Goal: Information Seeking & Learning: Learn about a topic

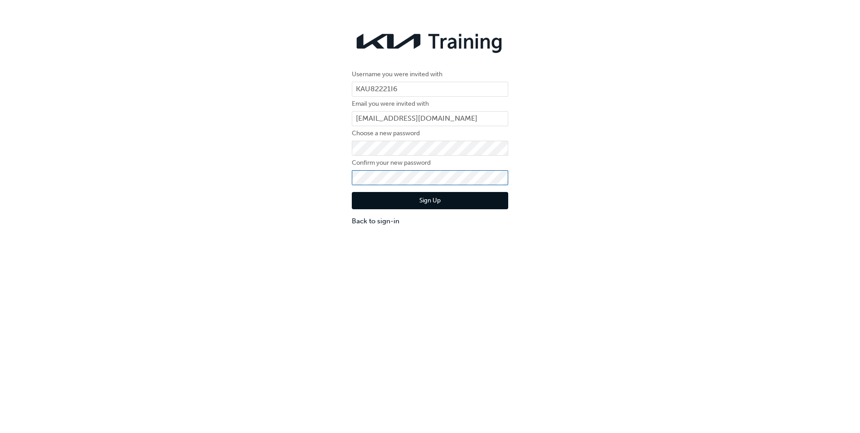
click button "Sign Up" at bounding box center [430, 200] width 156 height 17
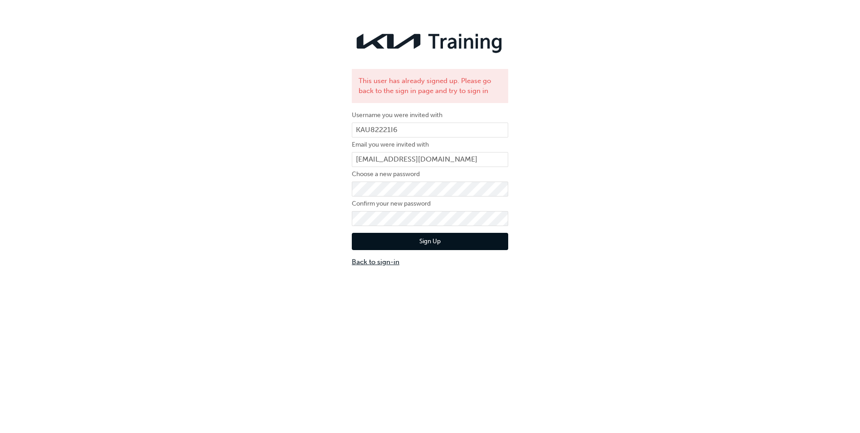
click at [372, 265] on link "Back to sign-in" at bounding box center [430, 262] width 156 height 10
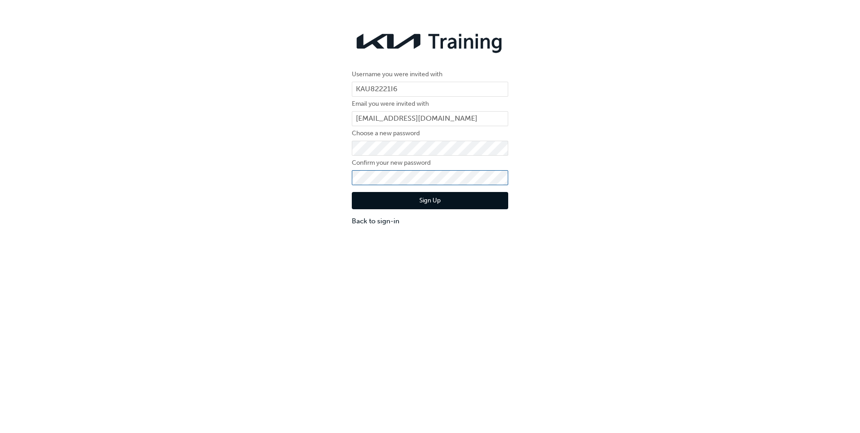
click button "Sign Up" at bounding box center [430, 200] width 156 height 17
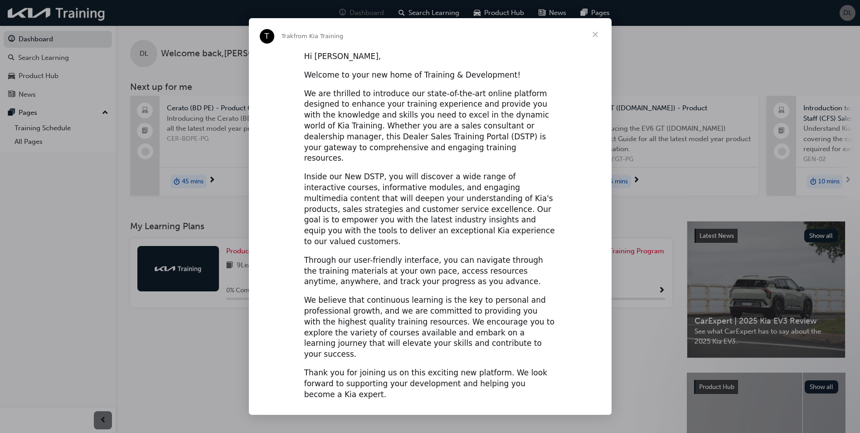
click at [599, 38] on span "Close" at bounding box center [595, 34] width 33 height 33
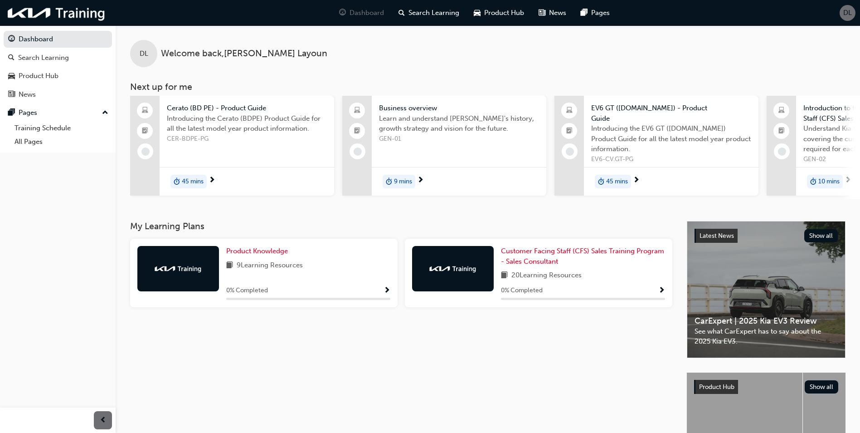
click at [850, 180] on span "next-icon" at bounding box center [848, 180] width 7 height 8
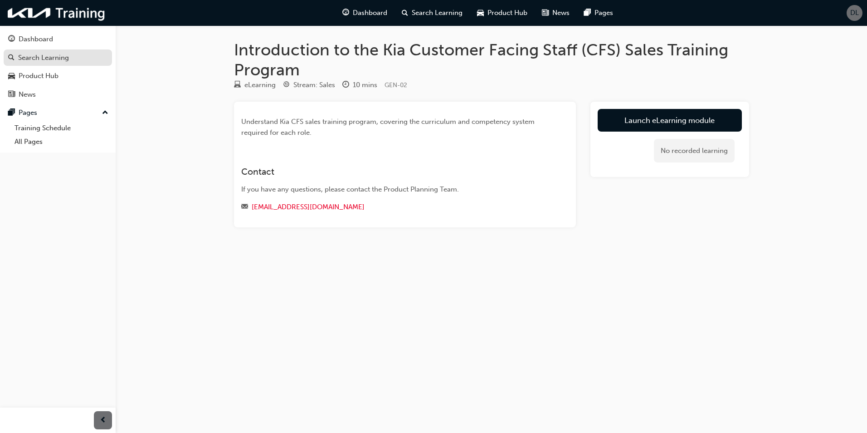
click at [45, 54] on div "Search Learning" at bounding box center [43, 58] width 51 height 10
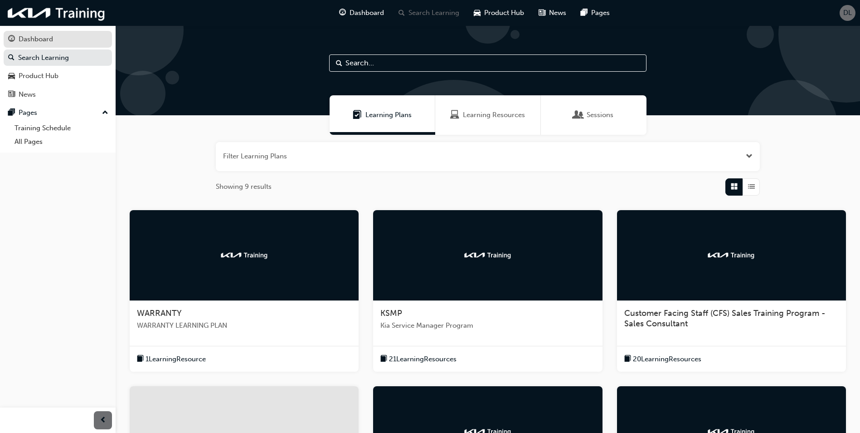
click at [44, 36] on div "Dashboard" at bounding box center [36, 39] width 34 height 10
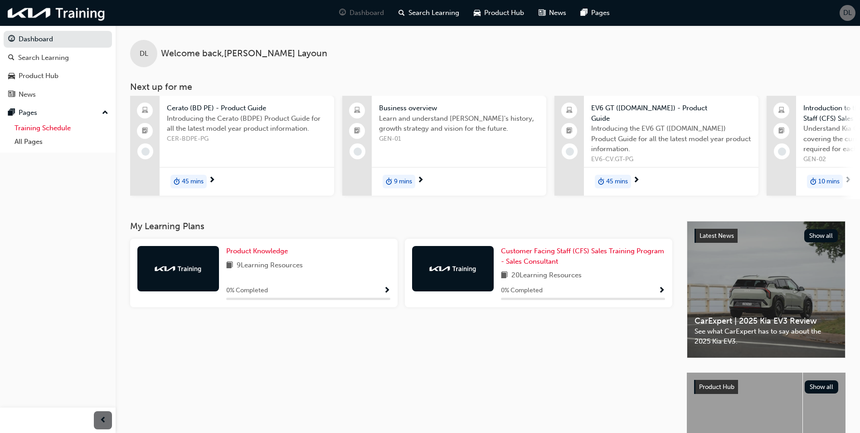
click at [36, 130] on link "Training Schedule" at bounding box center [61, 128] width 101 height 14
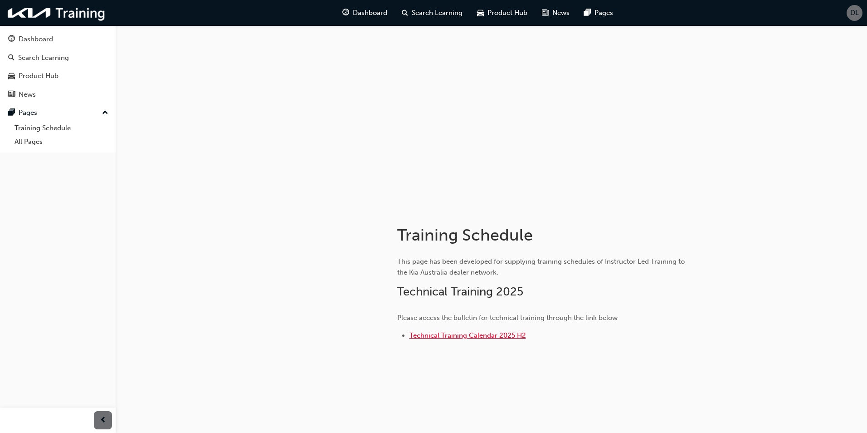
click at [468, 335] on span "Technical Training Calendar 2025 H2" at bounding box center [467, 335] width 117 height 8
click at [34, 146] on link "All Pages" at bounding box center [61, 142] width 101 height 14
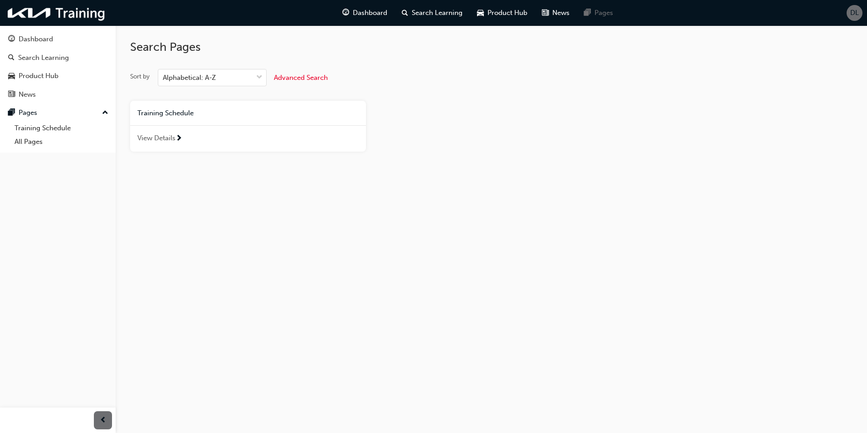
click at [156, 140] on span "View Details" at bounding box center [156, 138] width 38 height 10
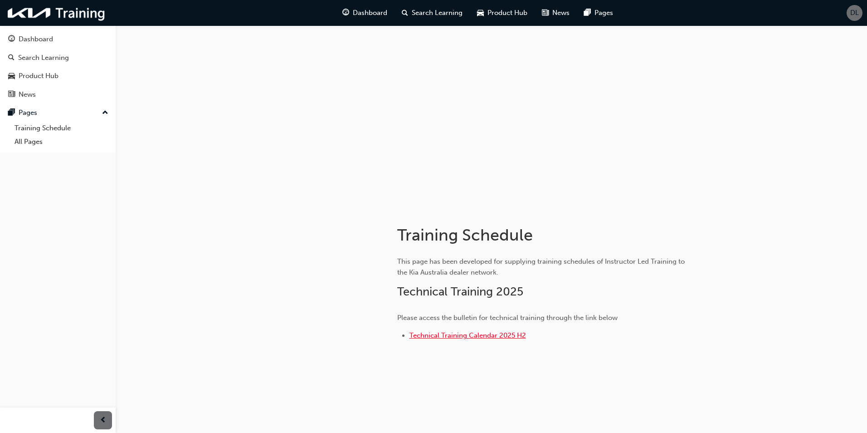
click at [469, 336] on span "Technical Training Calendar 2025 H2" at bounding box center [467, 335] width 117 height 8
click at [70, 78] on div "Product Hub" at bounding box center [57, 75] width 99 height 11
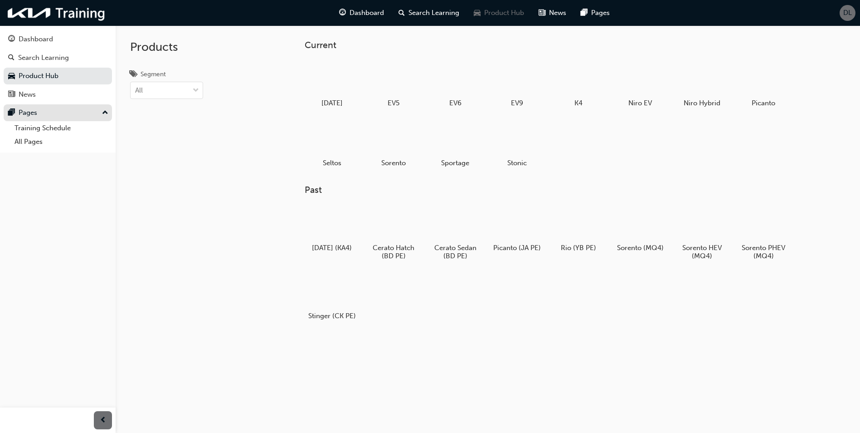
click at [102, 110] on div "Pages" at bounding box center [57, 112] width 99 height 11
click at [381, 78] on div at bounding box center [394, 78] width 50 height 36
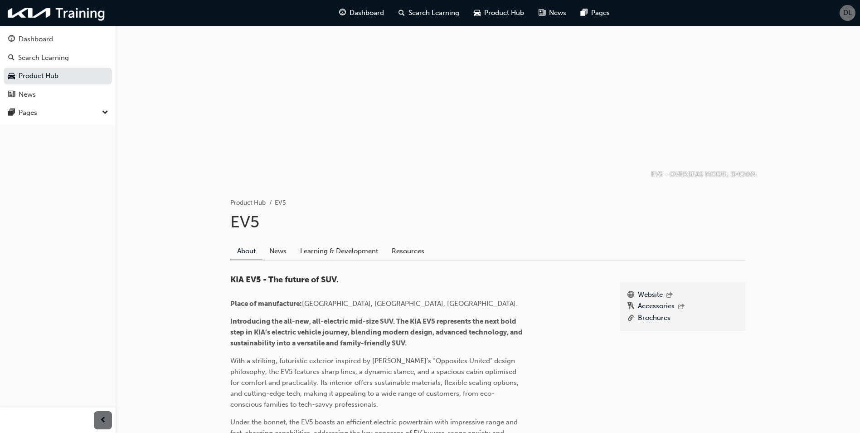
scroll to position [4, 0]
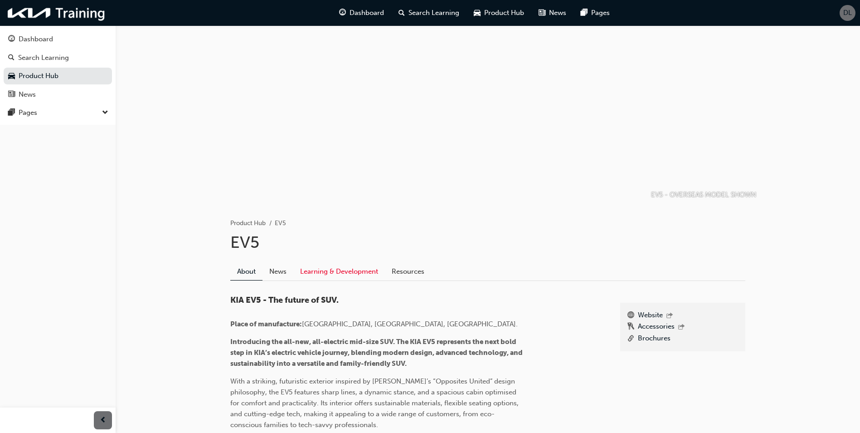
click at [306, 271] on link "Learning & Development" at bounding box center [339, 271] width 92 height 17
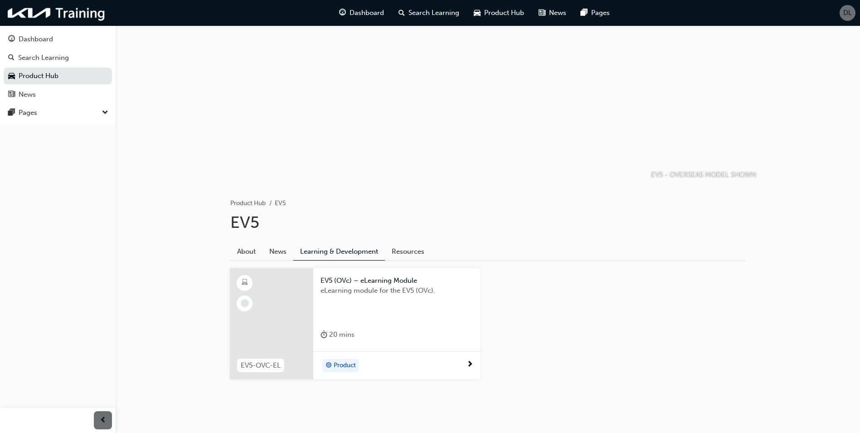
scroll to position [36, 0]
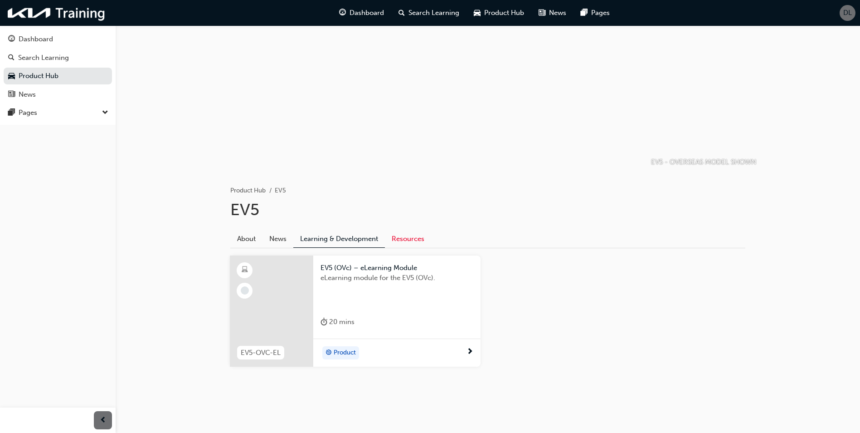
click at [413, 236] on link "Resources" at bounding box center [408, 238] width 46 height 17
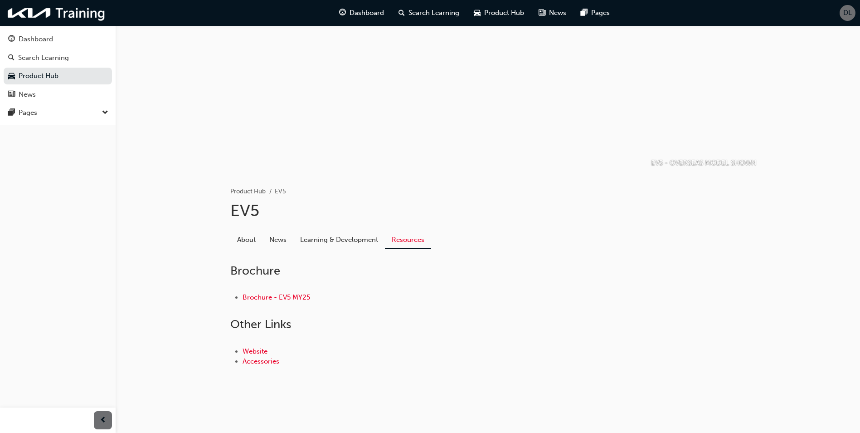
scroll to position [35, 0]
click at [343, 237] on link "Learning & Development" at bounding box center [339, 239] width 92 height 17
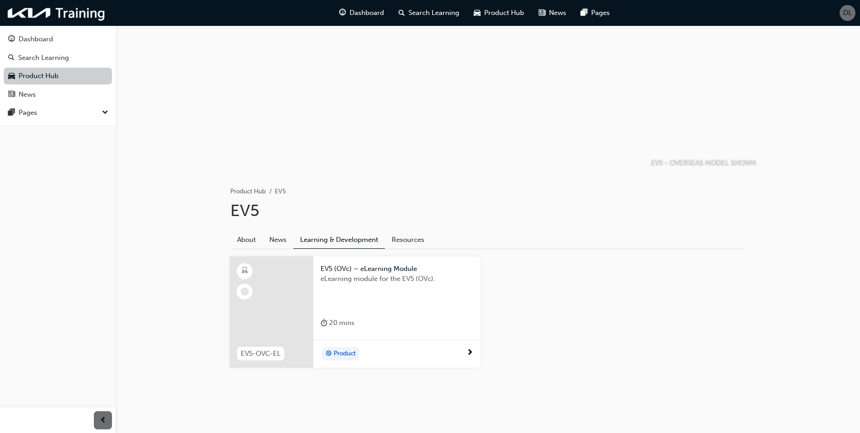
click at [47, 75] on link "Product Hub" at bounding box center [58, 76] width 108 height 17
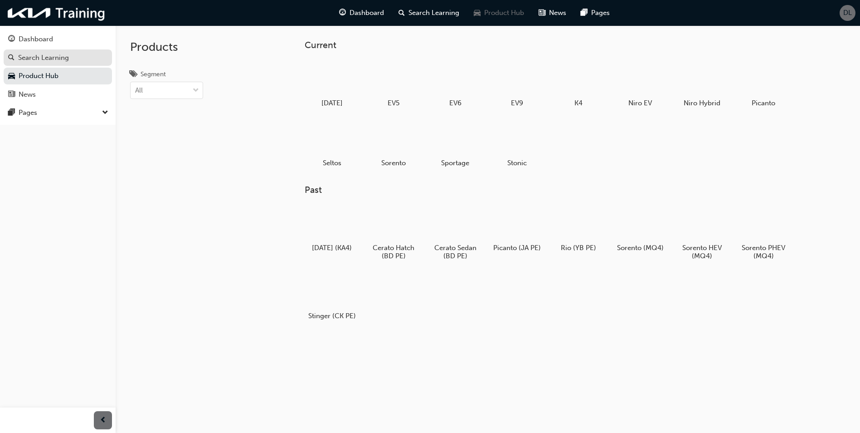
click at [39, 52] on div "Search Learning" at bounding box center [57, 57] width 99 height 11
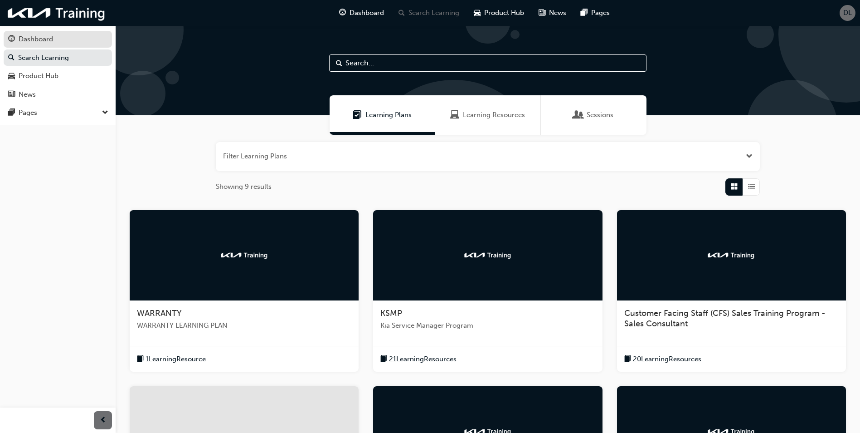
click at [27, 33] on link "Dashboard" at bounding box center [58, 39] width 108 height 17
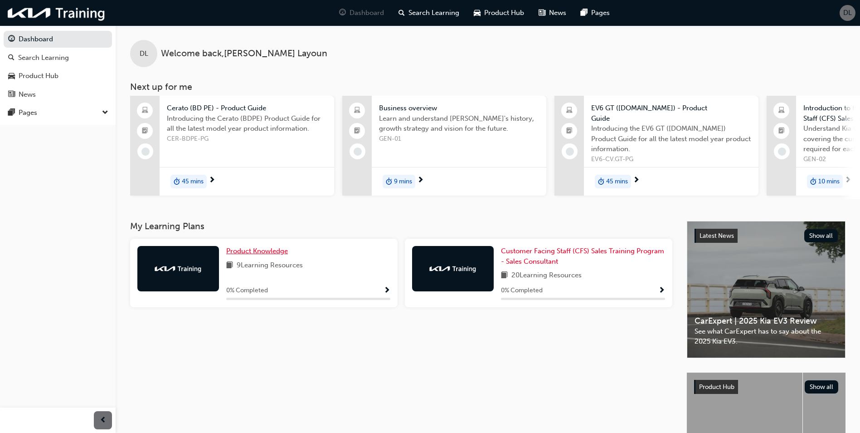
click at [246, 253] on span "Product Knowledge" at bounding box center [257, 251] width 62 height 8
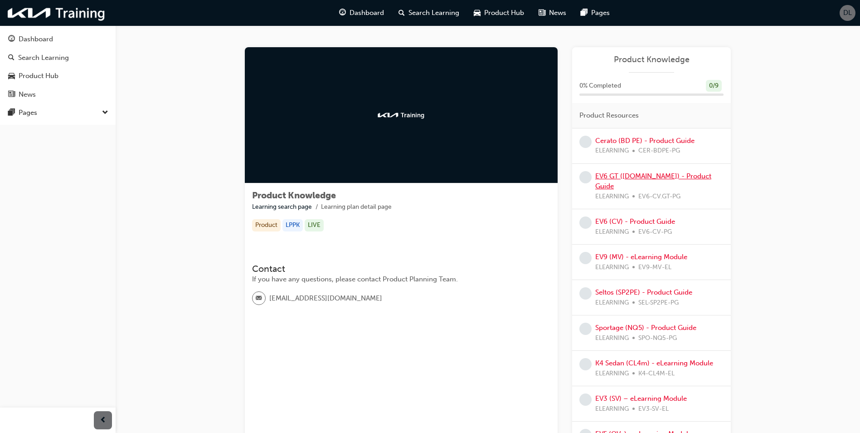
click at [662, 178] on link "EV6 GT ([DOMAIN_NAME]) - Product Guide" at bounding box center [653, 181] width 116 height 19
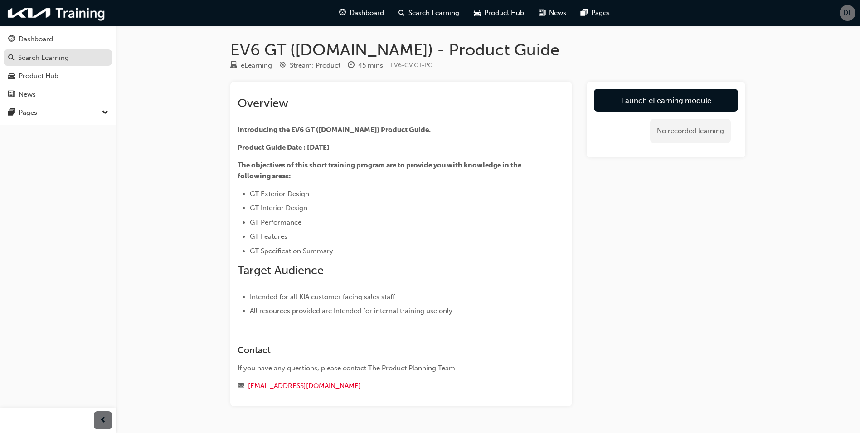
click at [47, 58] on div "Search Learning" at bounding box center [43, 58] width 51 height 10
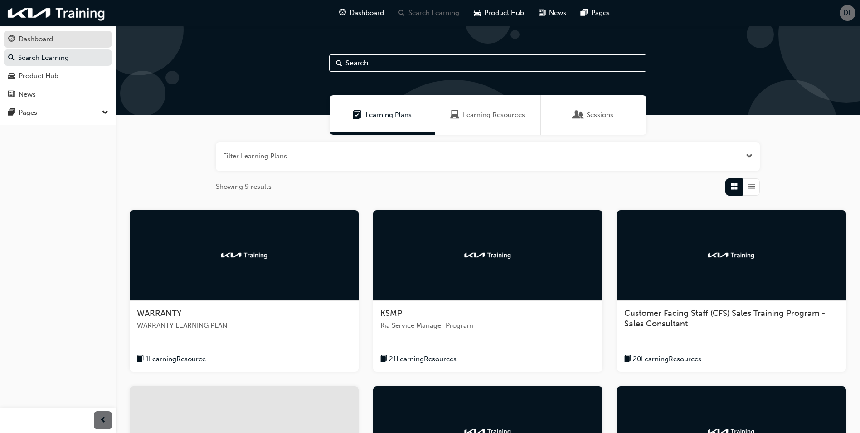
click at [40, 33] on link "Dashboard" at bounding box center [58, 39] width 108 height 17
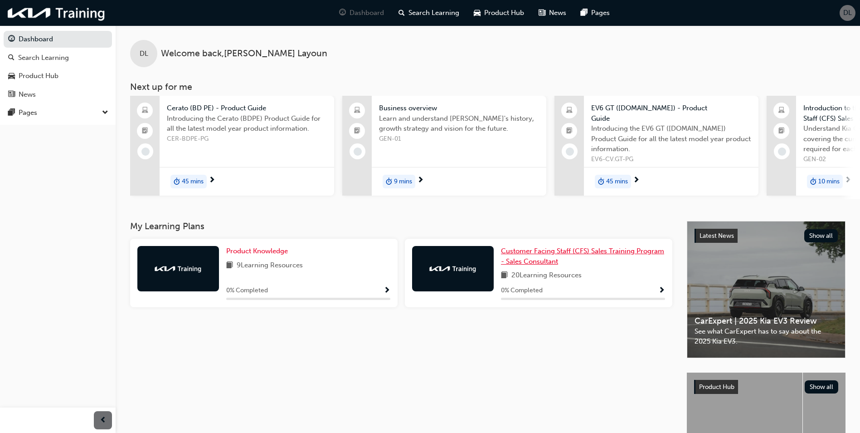
click at [544, 254] on span "Customer Facing Staff (CFS) Sales Training Program - Sales Consultant" at bounding box center [582, 256] width 163 height 19
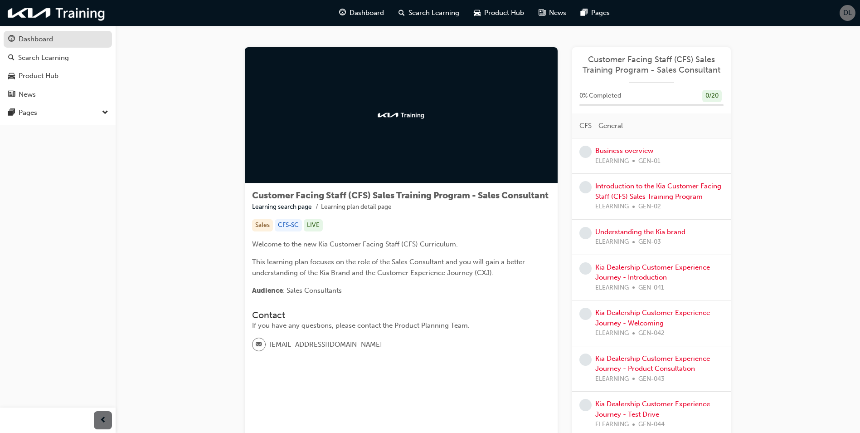
click at [48, 34] on div "Dashboard" at bounding box center [36, 39] width 34 height 10
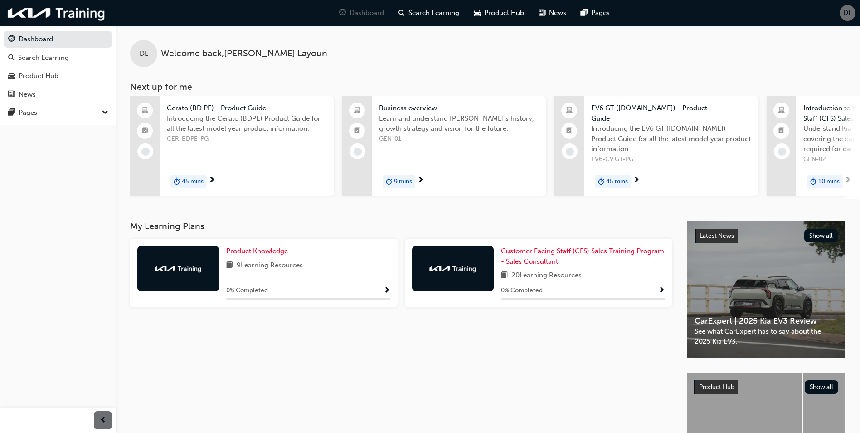
click at [228, 112] on span "Cerato (BD PE) - Product Guide" at bounding box center [247, 108] width 160 height 10
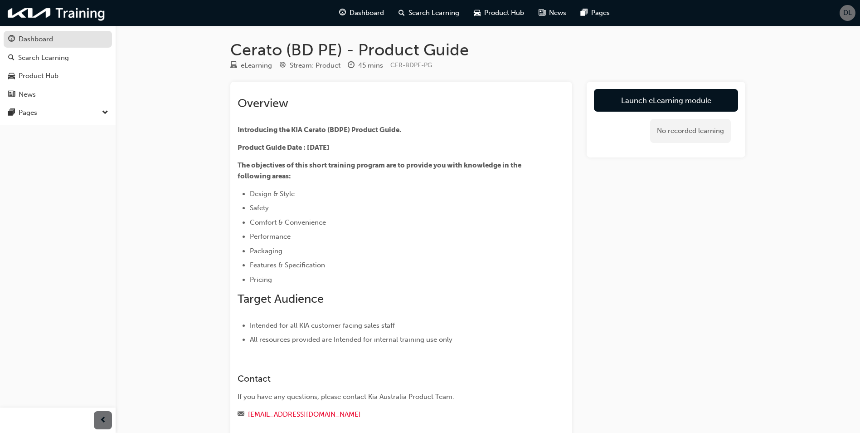
click at [58, 39] on div "Dashboard" at bounding box center [57, 39] width 99 height 11
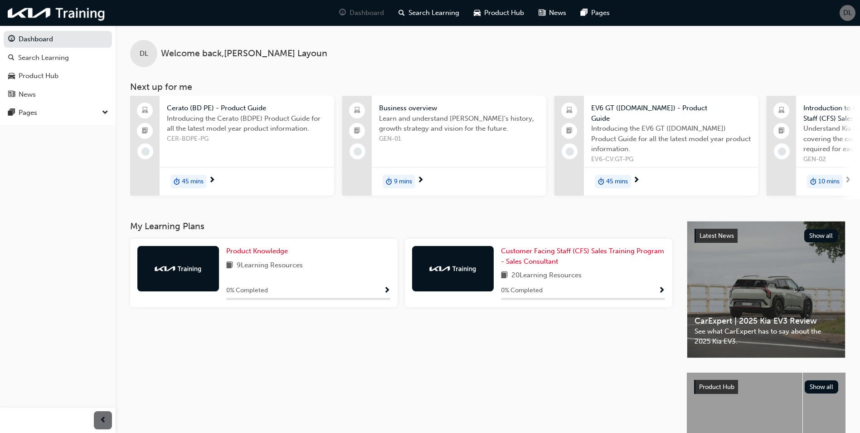
click at [418, 110] on span "Business overview" at bounding box center [459, 108] width 160 height 10
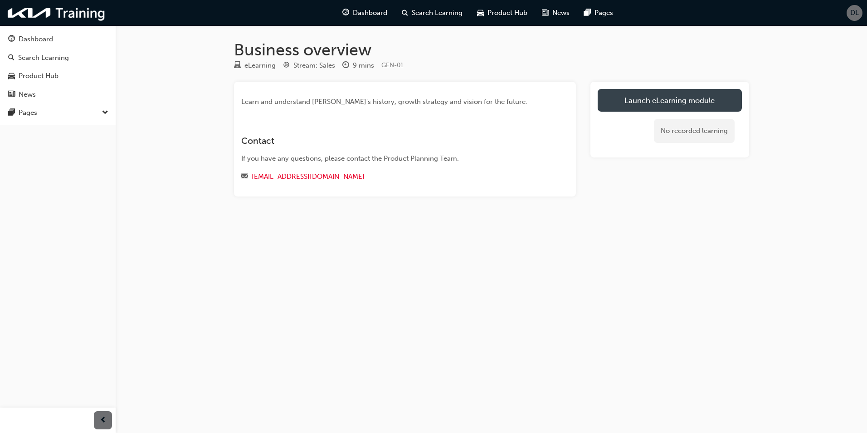
click at [696, 99] on link "Launch eLearning module" at bounding box center [670, 100] width 144 height 23
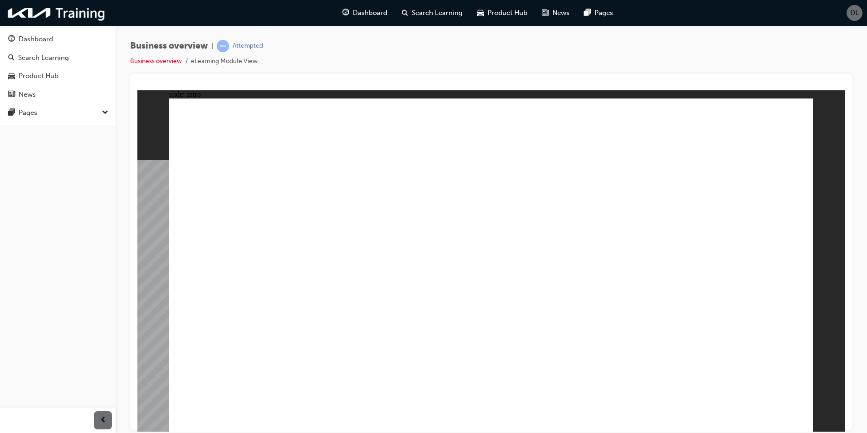
drag, startPoint x: 25, startPoint y: 256, endPoint x: 77, endPoint y: 117, distance: 147.9
click at [77, 117] on div "Dashboard Search Learning Product Hub News Pages Pages" at bounding box center [58, 205] width 116 height 410
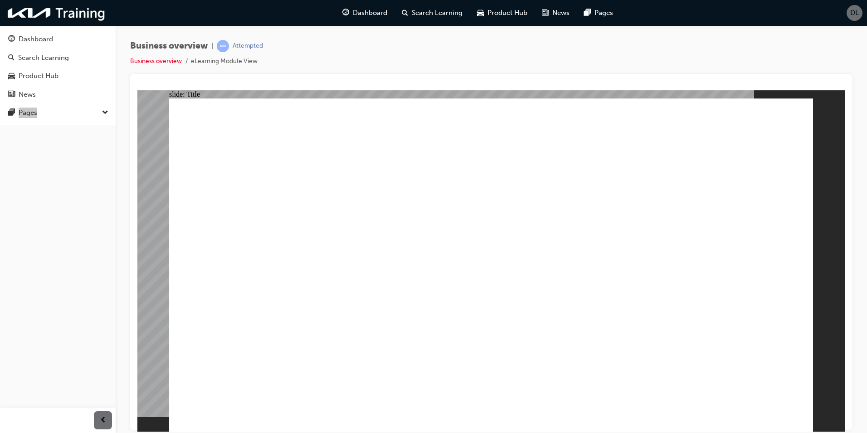
click at [39, 337] on div "Dashboard Search Learning Product Hub News Pages Pages" at bounding box center [58, 205] width 116 height 410
drag, startPoint x: 301, startPoint y: 307, endPoint x: 306, endPoint y: 306, distance: 5.1
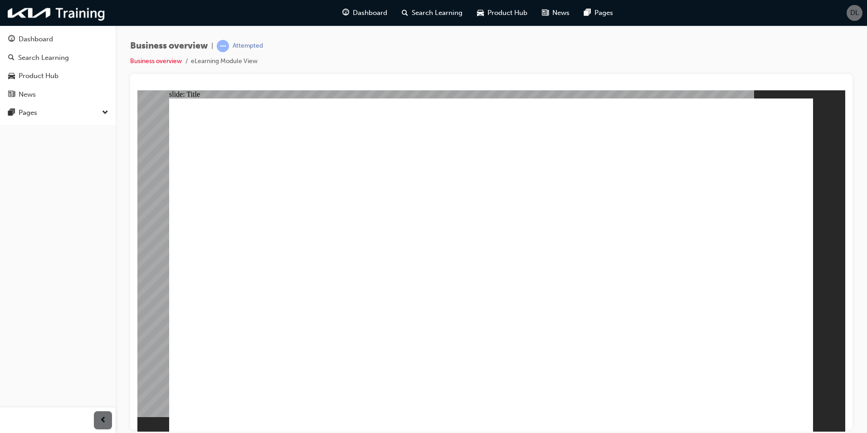
drag, startPoint x: 784, startPoint y: 137, endPoint x: 788, endPoint y: 136, distance: 4.6
drag, startPoint x: 250, startPoint y: 259, endPoint x: 313, endPoint y: 117, distance: 156.3
